Goal: Transaction & Acquisition: Purchase product/service

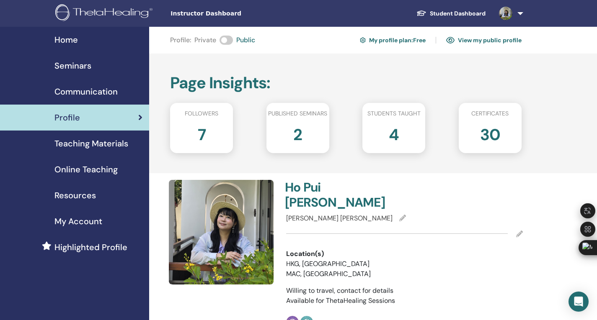
click at [88, 146] on span "Teaching Materials" at bounding box center [91, 143] width 74 height 13
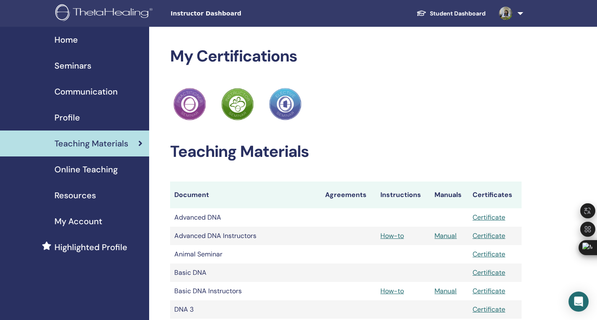
click at [100, 178] on link "Online Teaching" at bounding box center [74, 170] width 149 height 26
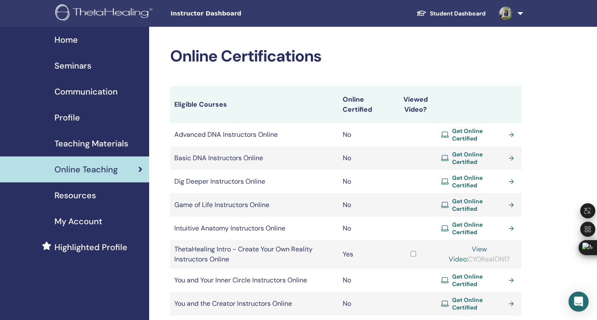
click at [471, 136] on span "Get Online Certified" at bounding box center [478, 134] width 53 height 15
